Goal: Information Seeking & Learning: Learn about a topic

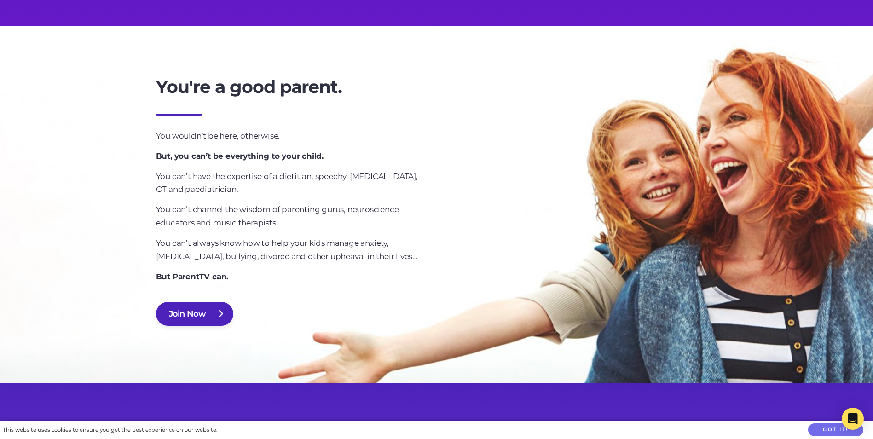
scroll to position [598, 0]
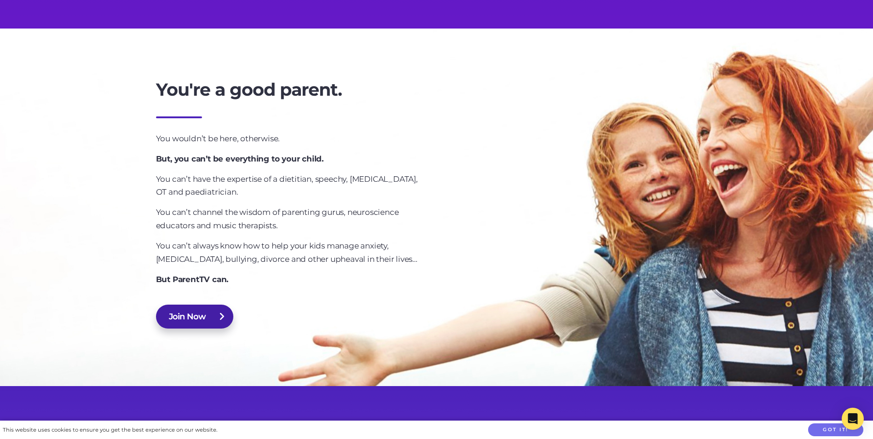
click at [220, 321] on link "Join Now" at bounding box center [195, 317] width 78 height 24
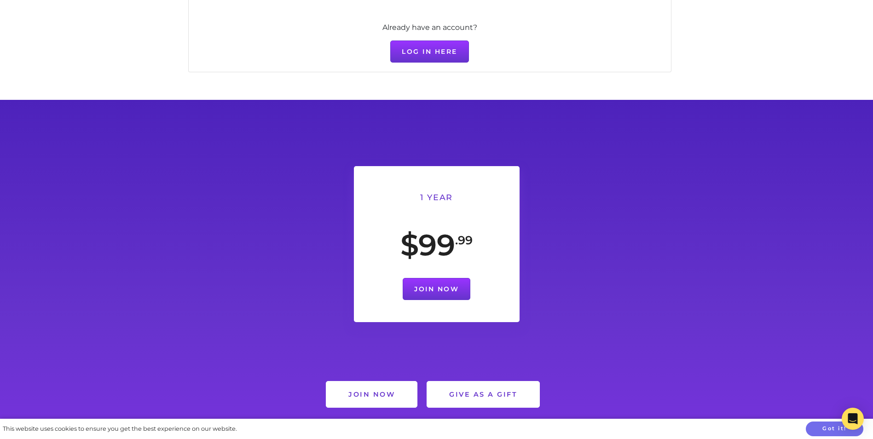
scroll to position [681, 0]
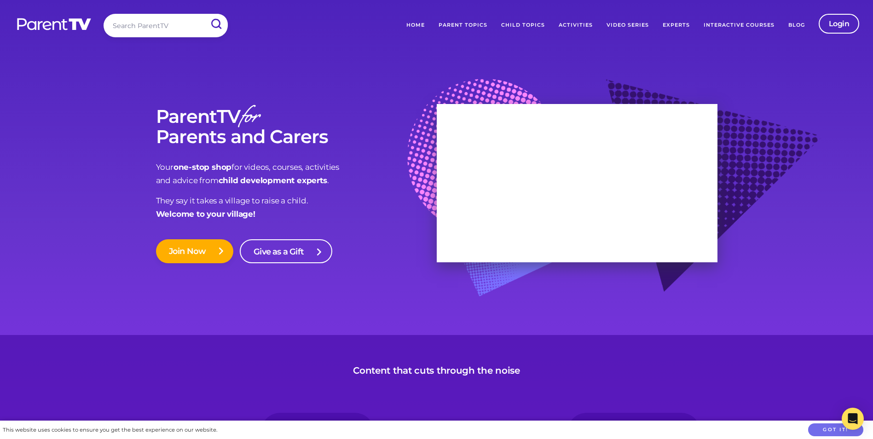
click at [467, 22] on link "Parent Topics" at bounding box center [463, 25] width 63 height 23
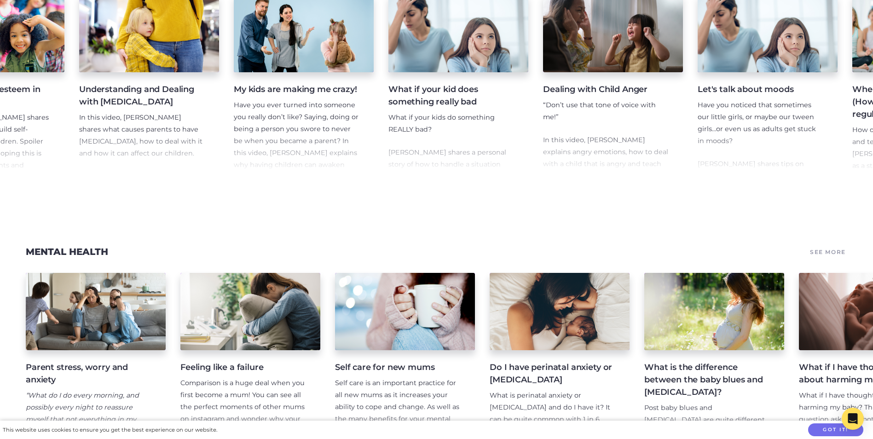
scroll to position [0, 187]
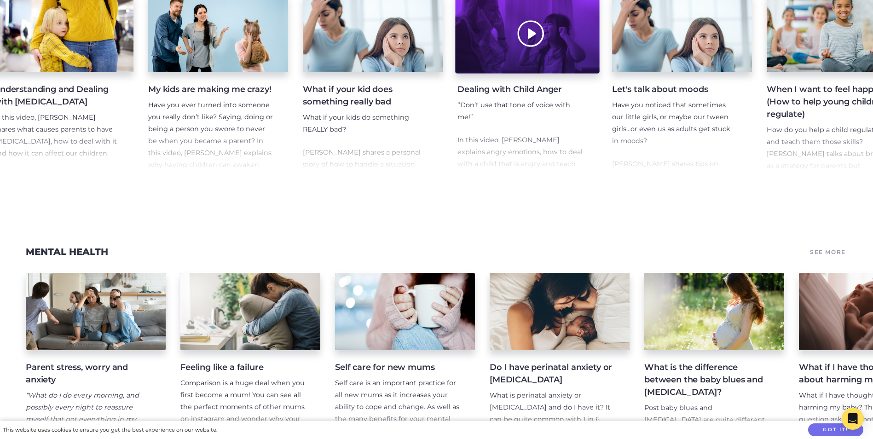
click at [491, 56] on div at bounding box center [527, 34] width 144 height 80
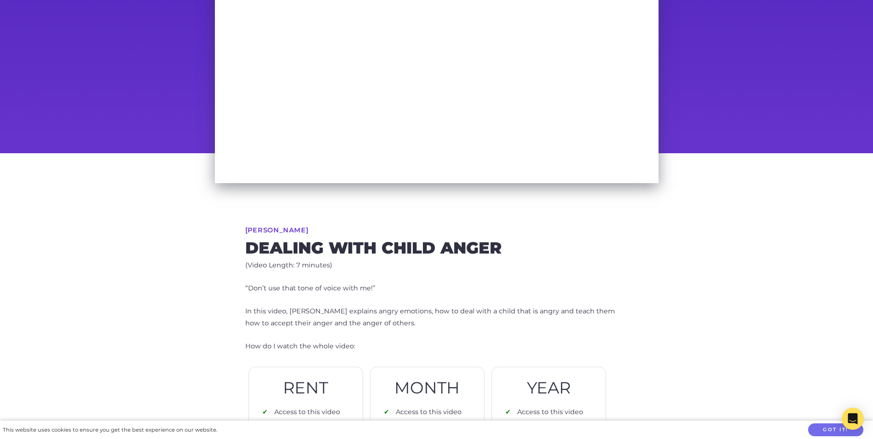
scroll to position [184, 0]
